Goal: Transaction & Acquisition: Purchase product/service

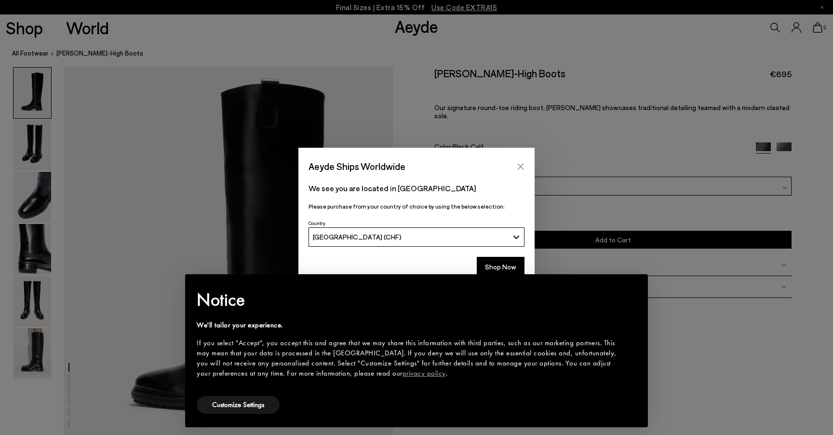
click at [523, 164] on icon "Close" at bounding box center [521, 166] width 6 height 6
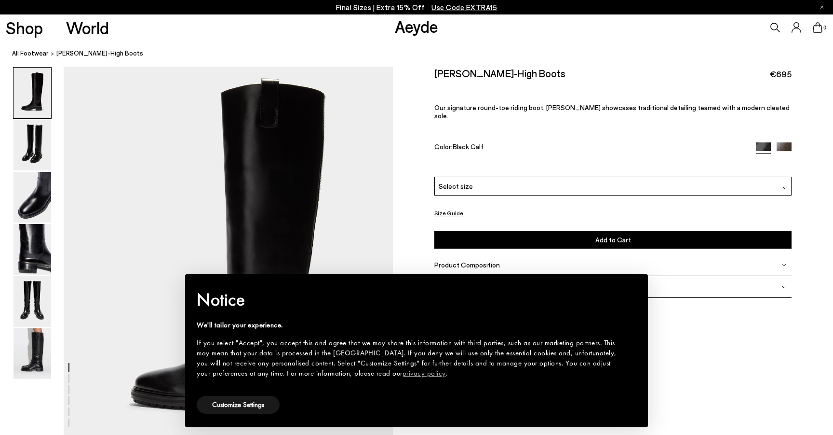
click at [611, 332] on div "We'll tailor your experience. If you select "Accept", you accept this and agree…" at bounding box center [409, 349] width 424 height 58
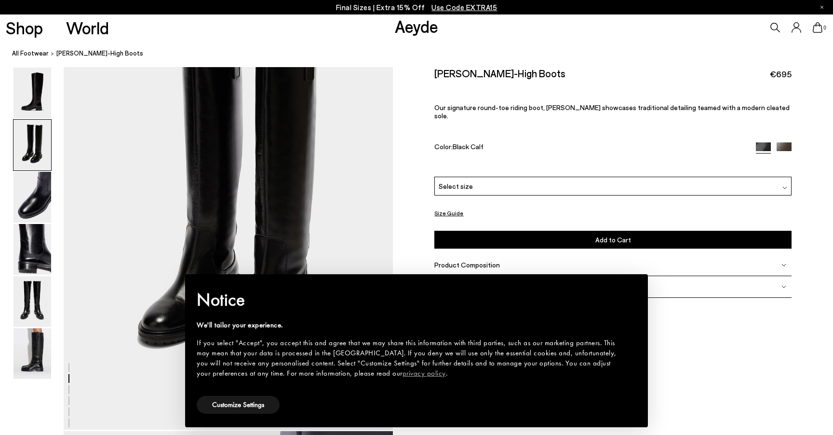
scroll to position [510, 0]
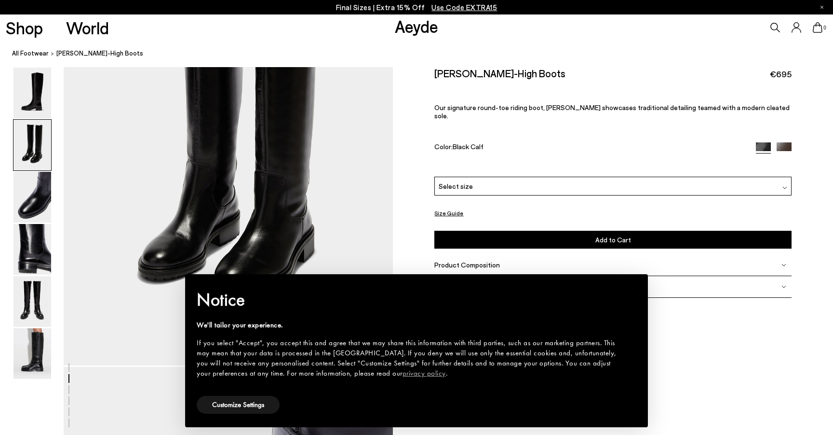
click at [259, 325] on div "We'll tailor your experience." at bounding box center [409, 325] width 424 height 10
click at [249, 405] on button "Customize Settings" at bounding box center [238, 404] width 83 height 18
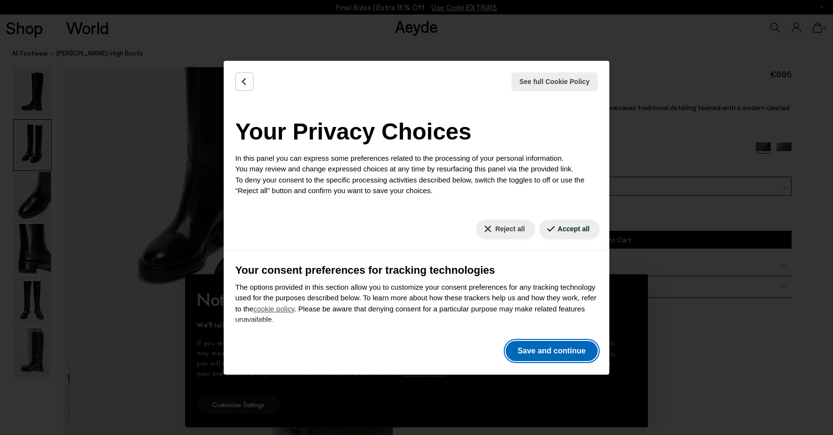
click at [563, 344] on button "Save and continue" at bounding box center [552, 350] width 92 height 20
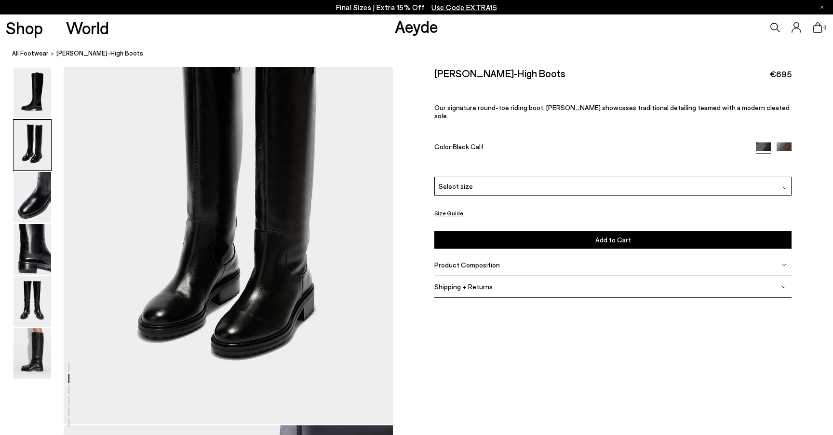
scroll to position [441, 0]
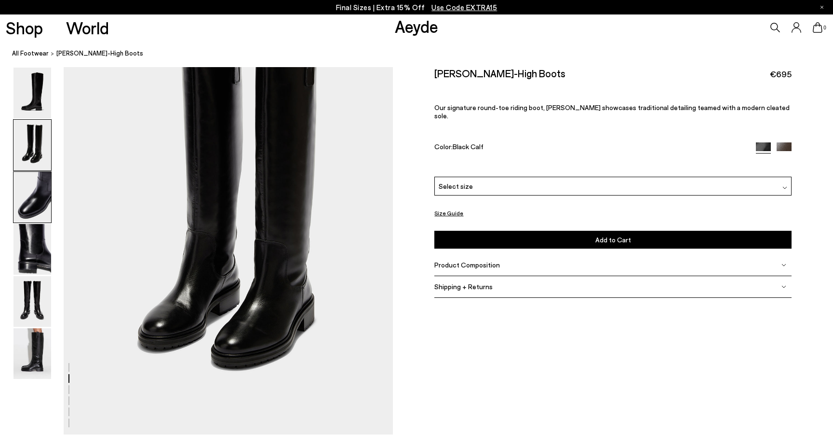
click at [30, 197] on img at bounding box center [33, 197] width 38 height 51
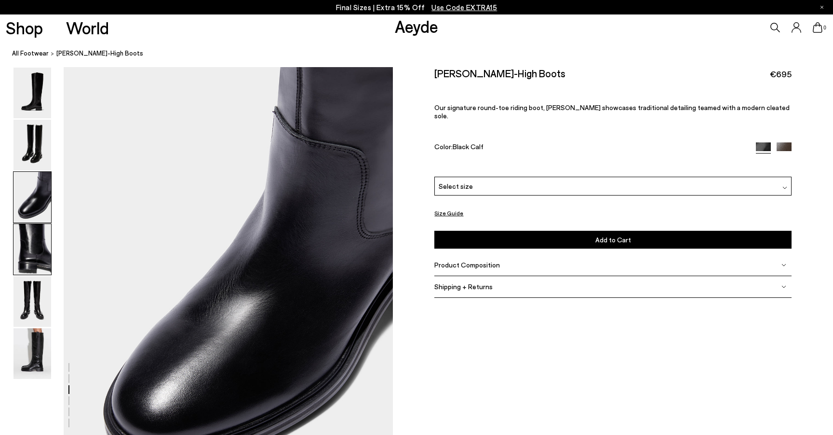
click at [33, 251] on img at bounding box center [33, 249] width 38 height 51
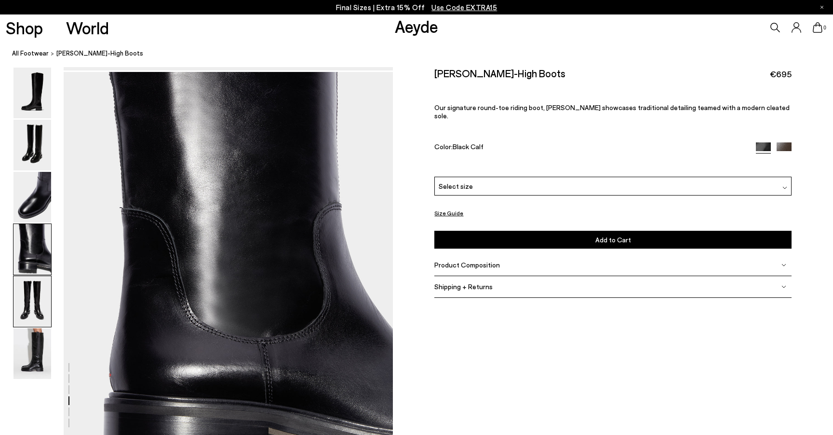
click at [35, 298] on img at bounding box center [33, 301] width 38 height 51
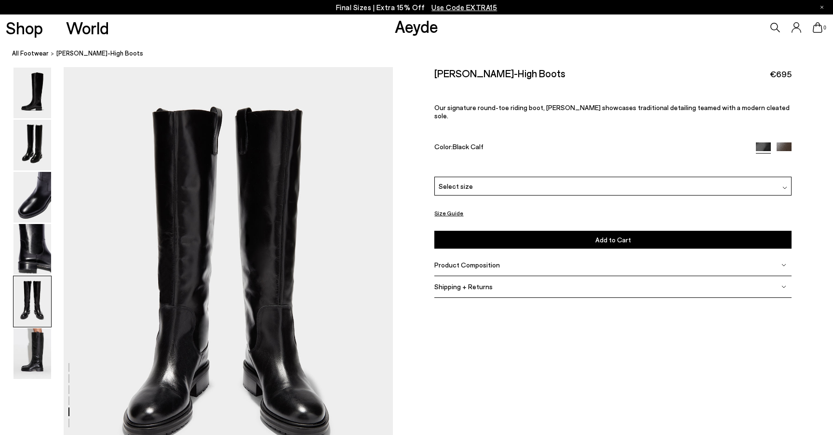
scroll to position [1692, 0]
click at [30, 349] on img at bounding box center [33, 353] width 38 height 51
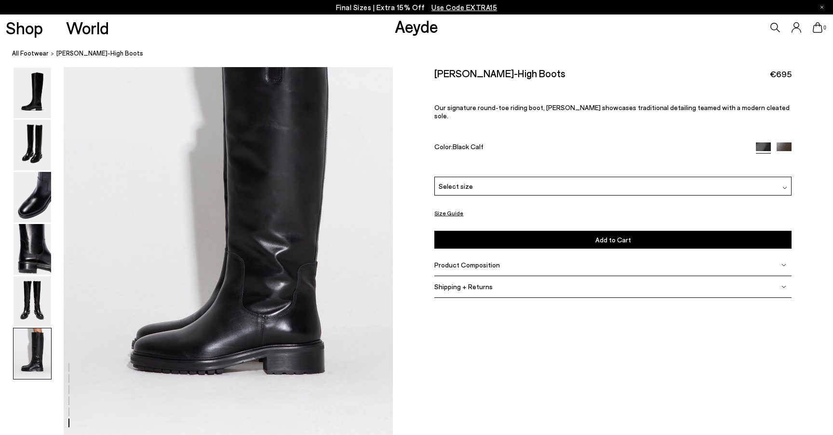
scroll to position [2199, 0]
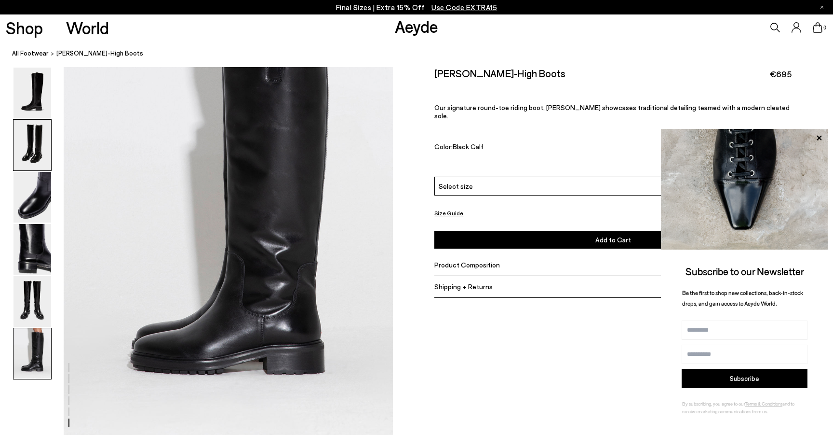
click at [26, 137] on img at bounding box center [33, 145] width 38 height 51
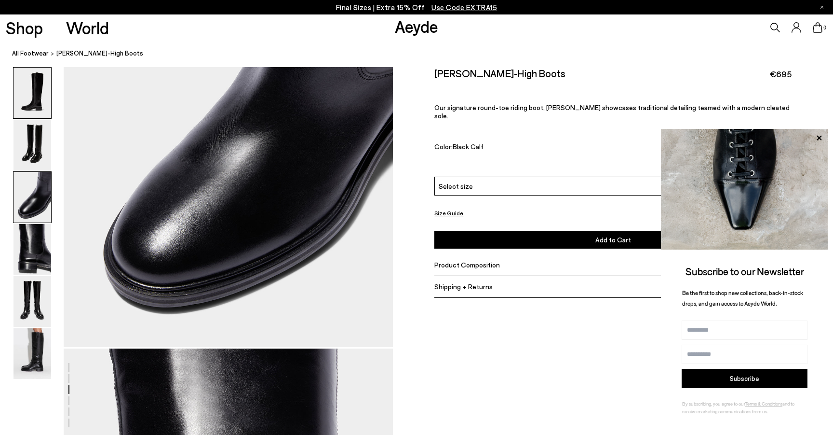
click at [29, 99] on img at bounding box center [33, 93] width 38 height 51
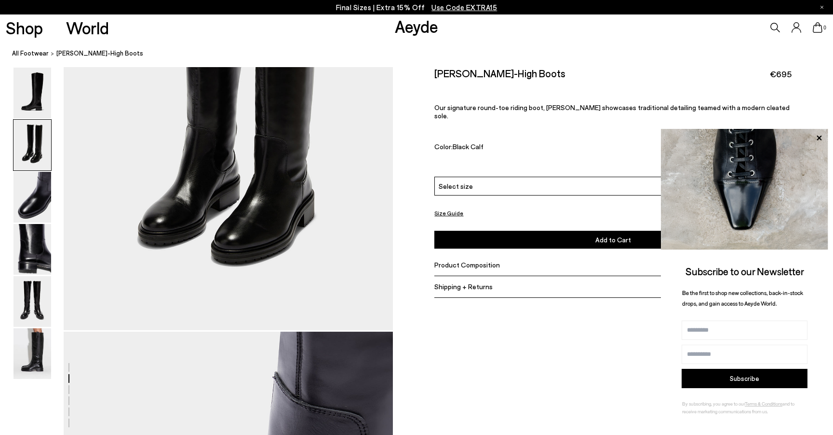
scroll to position [638, 0]
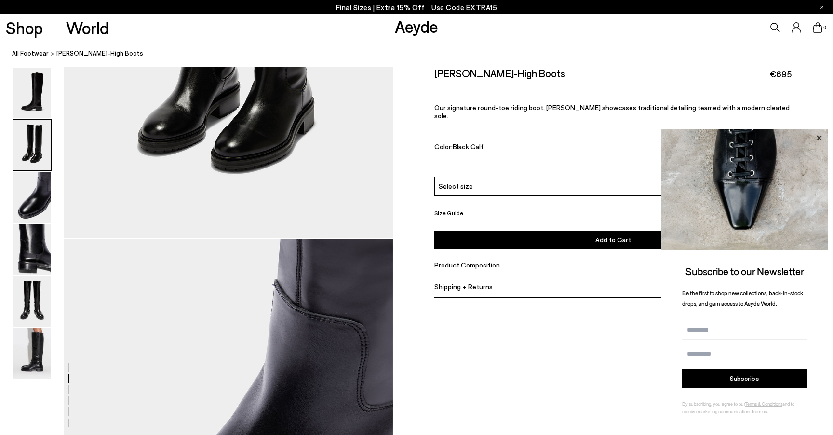
click at [818, 136] on icon at bounding box center [819, 138] width 13 height 13
click at [472, 179] on div "Select size" at bounding box center [613, 186] width 357 height 19
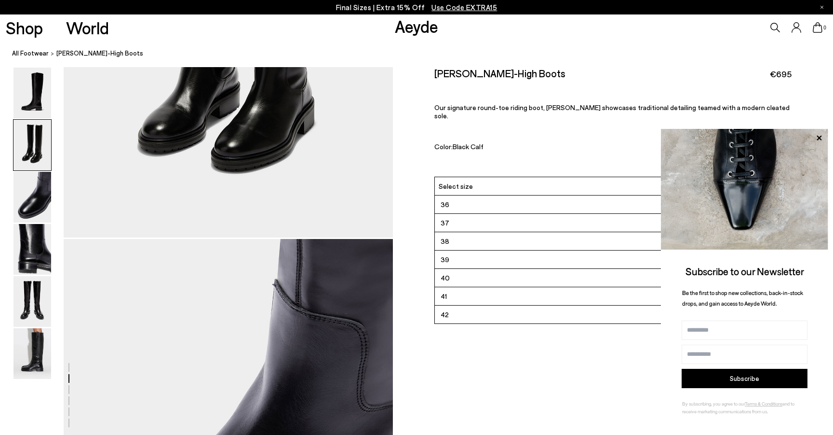
click at [403, 187] on div "Size Guide Shoes Belt Our shoes come in European sizing. The easiest way to mea…" at bounding box center [613, 189] width 440 height 244
